Goal: Navigation & Orientation: Find specific page/section

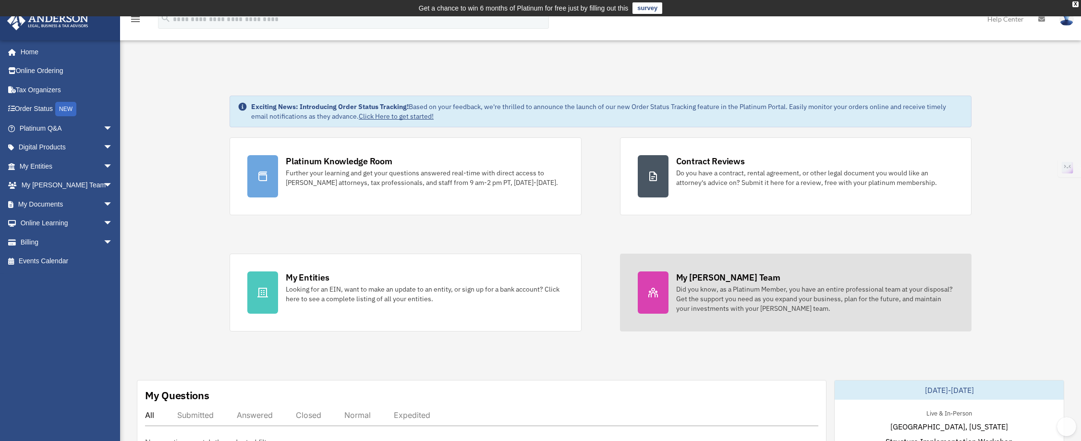
click at [668, 294] on link "My [PERSON_NAME] Team Did you know, as a Platinum Member, you have an entire pr…" at bounding box center [795, 292] width 351 height 78
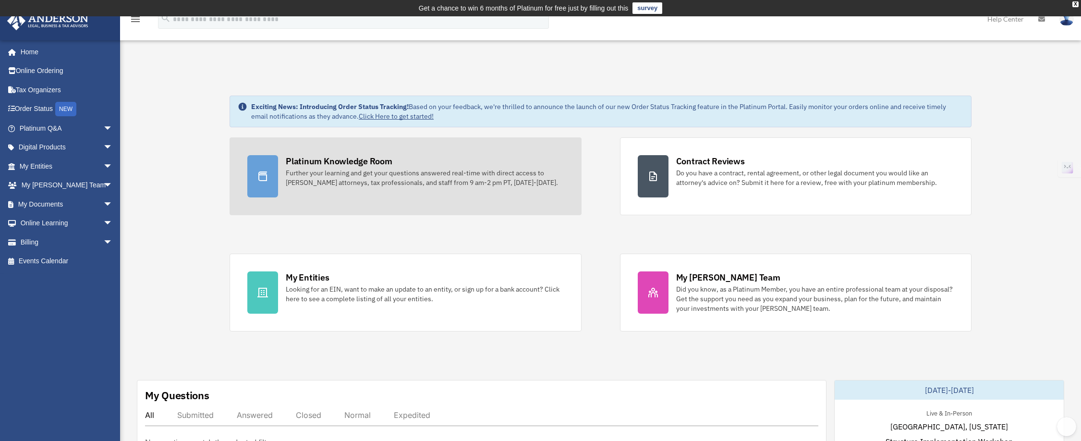
click at [347, 159] on div "Platinum Knowledge Room" at bounding box center [339, 161] width 107 height 12
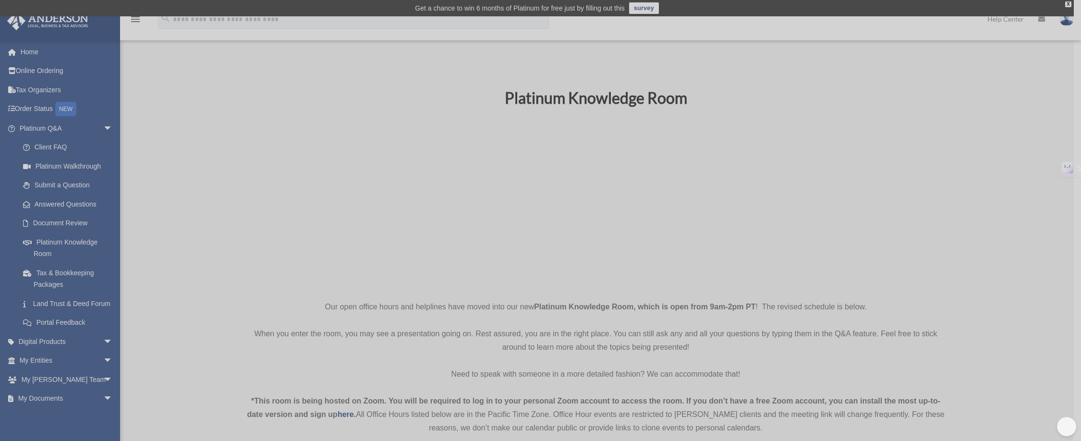
scroll to position [2, 0]
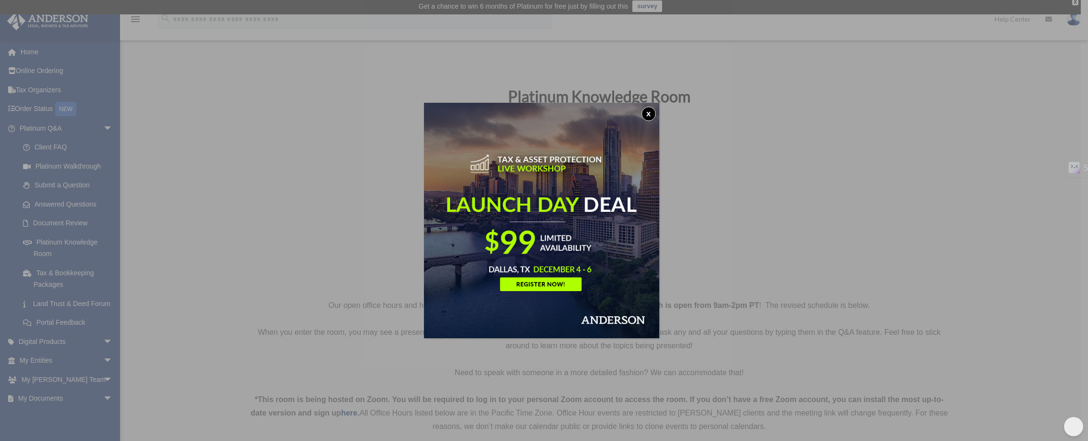
click at [651, 114] on button "x" at bounding box center [648, 114] width 14 height 14
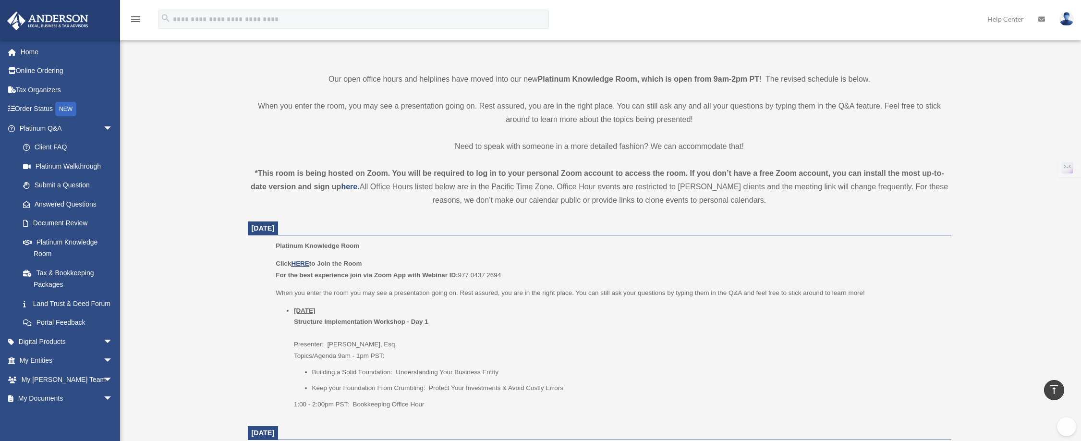
scroll to position [229, 0]
click at [308, 262] on u "HERE" at bounding box center [300, 262] width 18 height 7
